Goal: Information Seeking & Learning: Learn about a topic

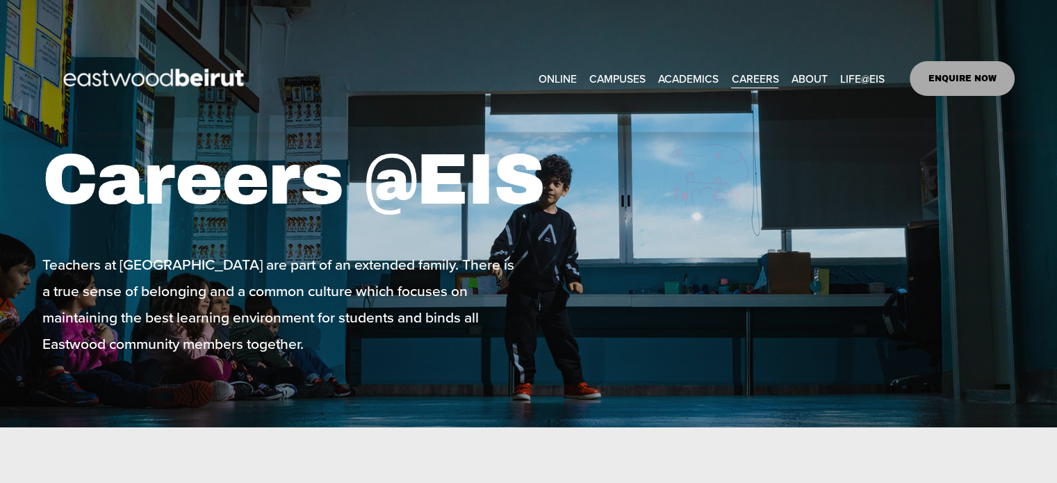
click at [749, 74] on link "CAREERS" at bounding box center [754, 78] width 47 height 22
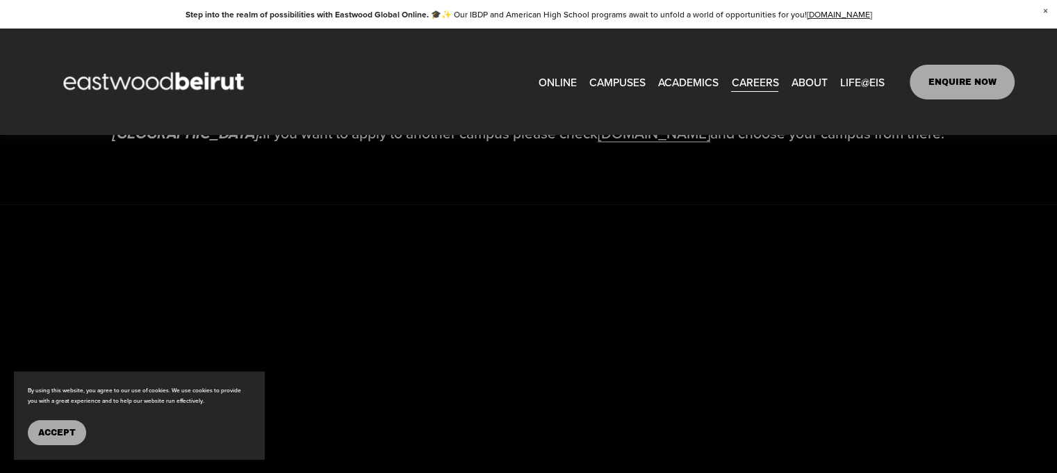
scroll to position [2068, 0]
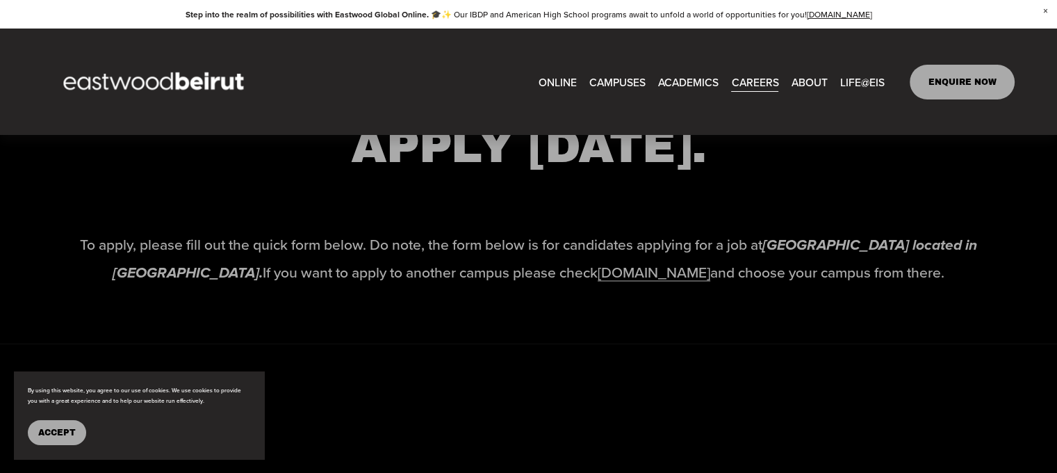
click at [669, 91] on span "ACADEMICS" at bounding box center [688, 81] width 60 height 19
click at [0, 0] on span "Mission + Vision" at bounding box center [0, 0] width 0 height 0
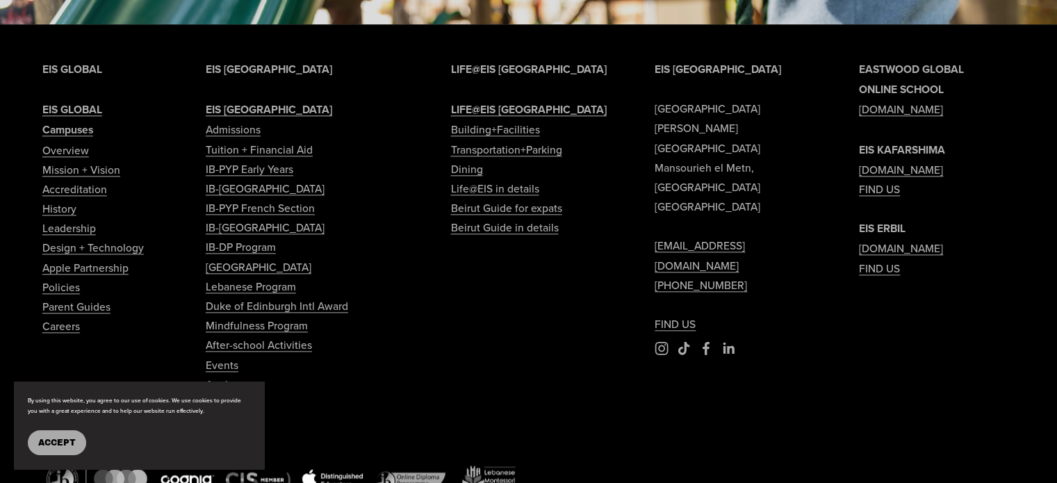
scroll to position [1668, 0]
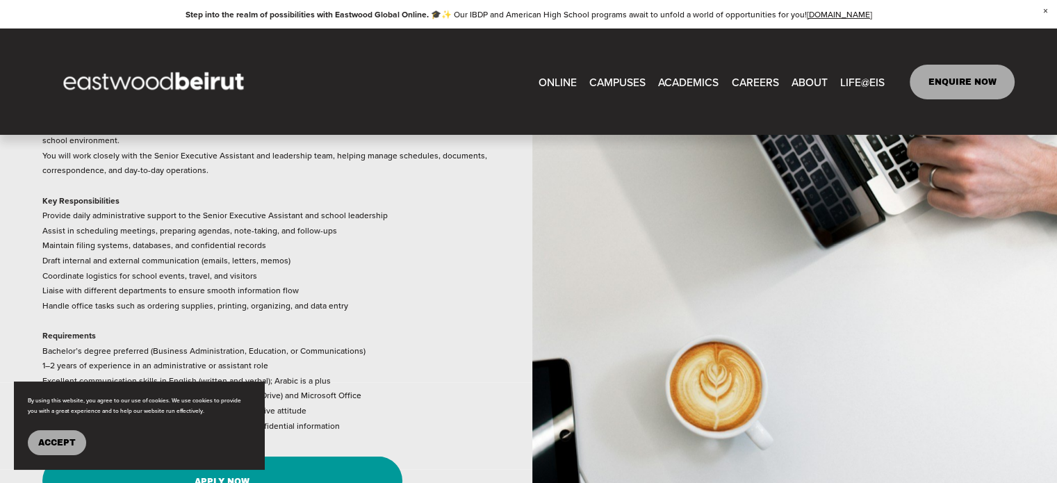
scroll to position [2274, 0]
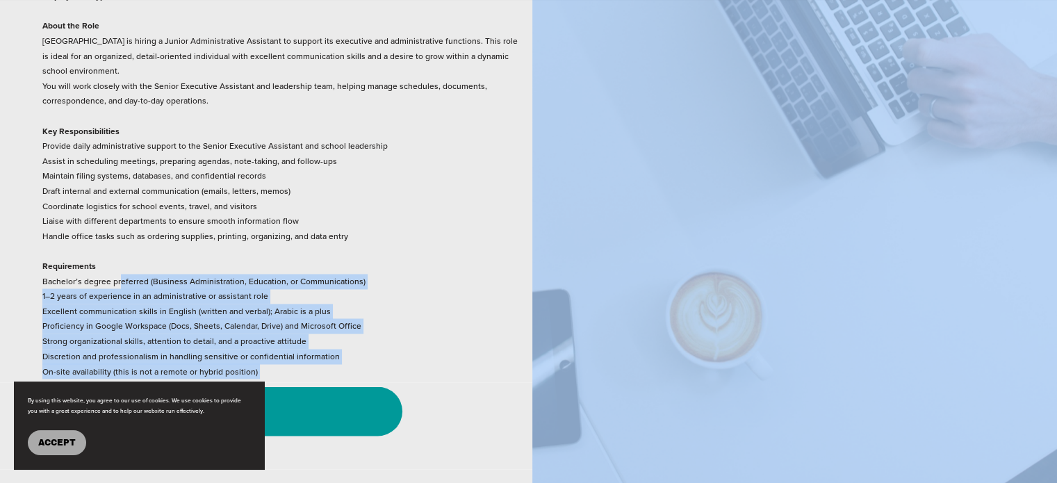
drag, startPoint x: 120, startPoint y: 268, endPoint x: 570, endPoint y: 297, distance: 451.3
click at [570, 297] on div "Junior Admin Assistant Job Title: Junior Administrative Assistant Location: [GE…" at bounding box center [528, 68] width 1057 height 849
click at [266, 292] on p "Job Title: Junior Administrative Assistant Location: [GEOGRAPHIC_DATA], [GEOGRA…" at bounding box center [283, 168] width 482 height 421
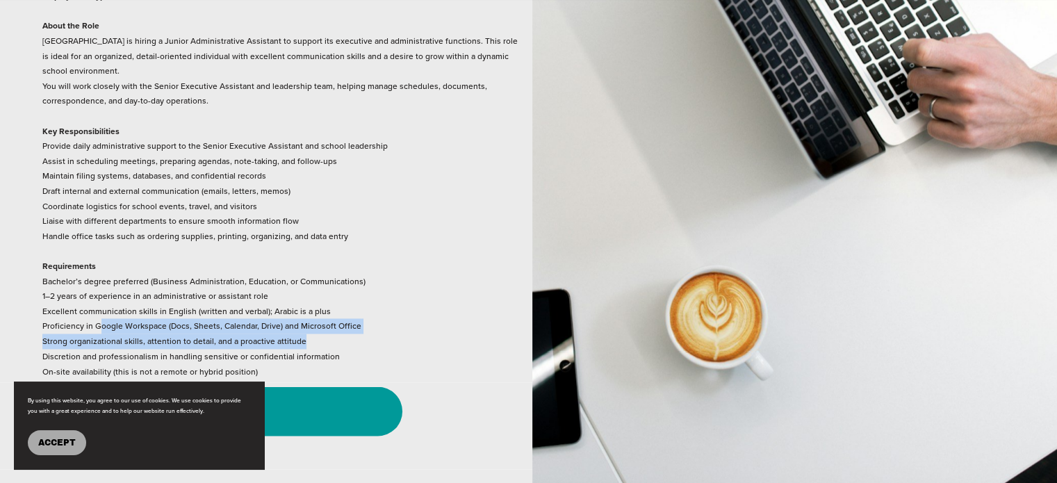
drag, startPoint x: 102, startPoint y: 309, endPoint x: 338, endPoint y: 324, distance: 236.1
click at [338, 324] on p "Job Title: Junior Administrative Assistant Location: [GEOGRAPHIC_DATA], [GEOGRA…" at bounding box center [283, 168] width 482 height 421
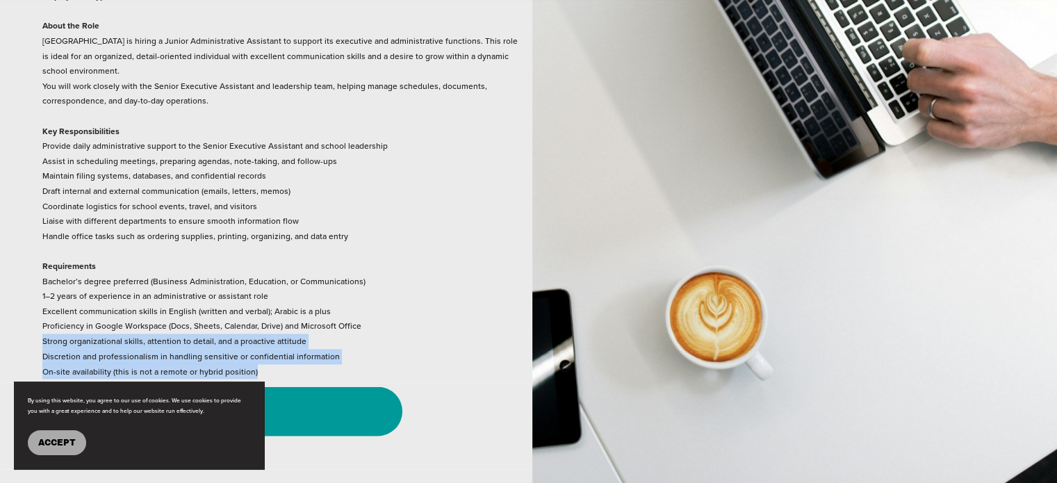
drag, startPoint x: 338, startPoint y: 326, endPoint x: 329, endPoint y: 356, distance: 31.2
click at [329, 356] on p "Job Title: Junior Administrative Assistant Location: [GEOGRAPHIC_DATA], [GEOGRA…" at bounding box center [283, 168] width 482 height 421
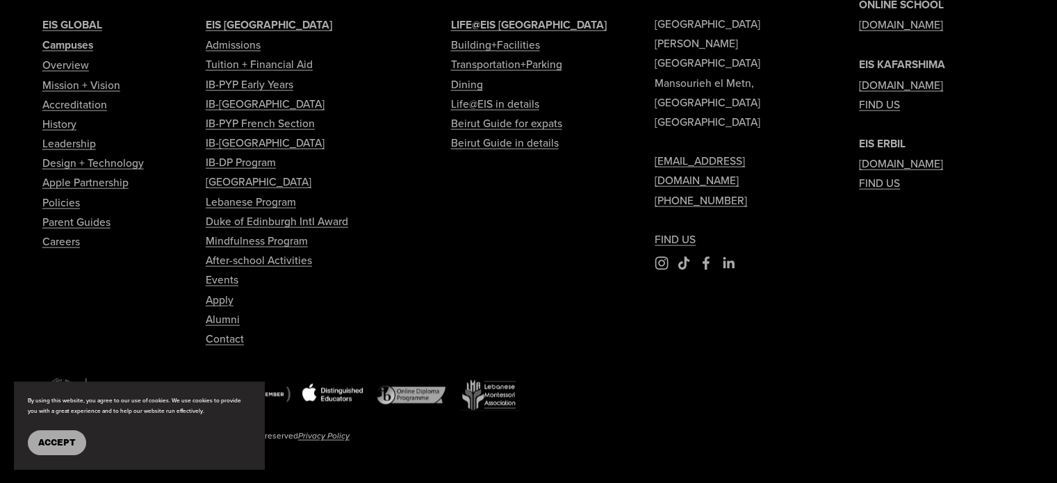
scroll to position [2830, 0]
